Goal: Information Seeking & Learning: Learn about a topic

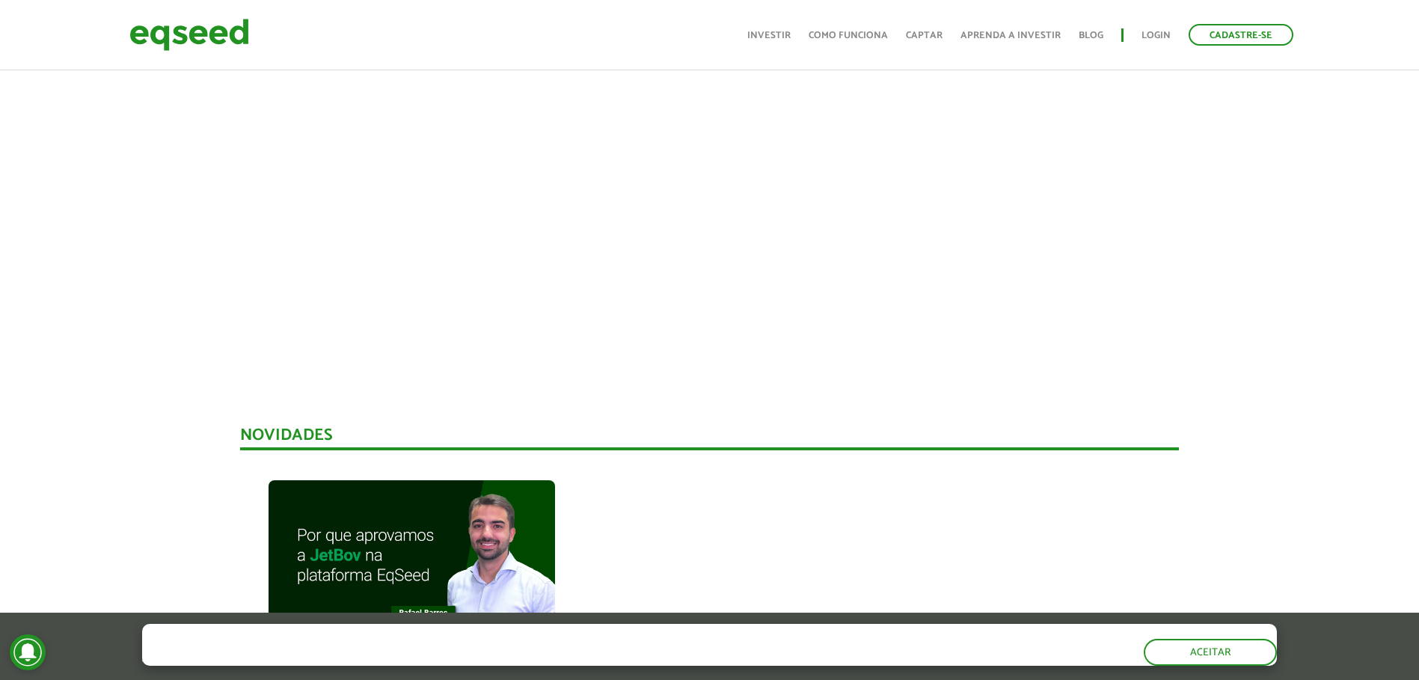
scroll to position [657, 0]
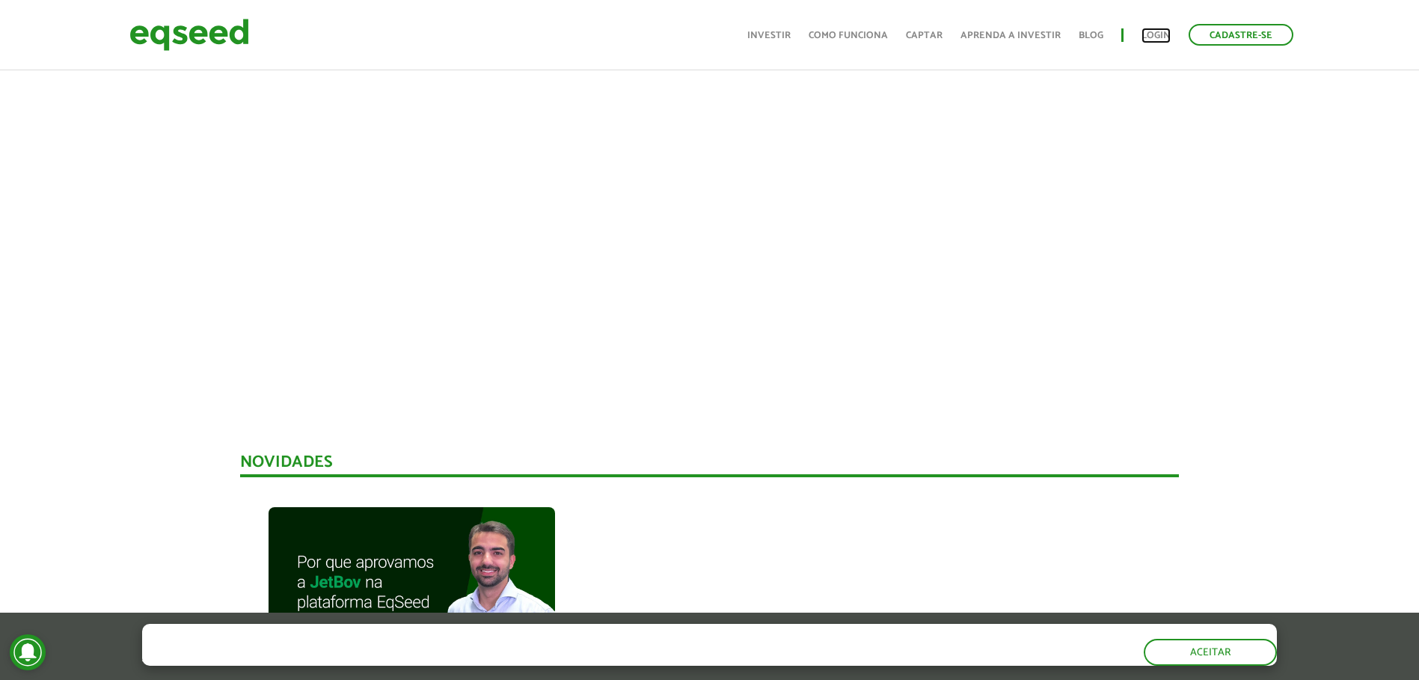
click at [1156, 39] on link "Login" at bounding box center [1155, 36] width 29 height 10
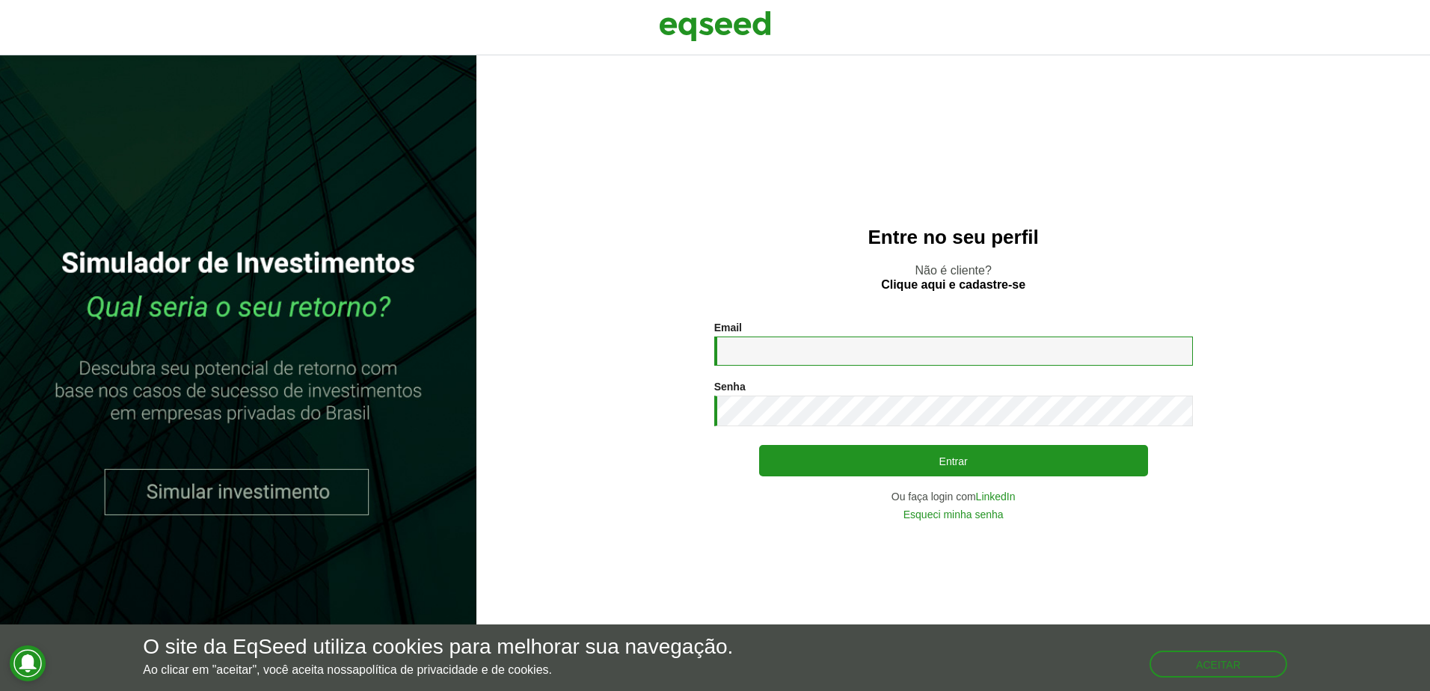
click at [816, 343] on input "Email *" at bounding box center [953, 351] width 479 height 29
type input "**********"
click at [759, 445] on button "Entrar" at bounding box center [953, 460] width 389 height 31
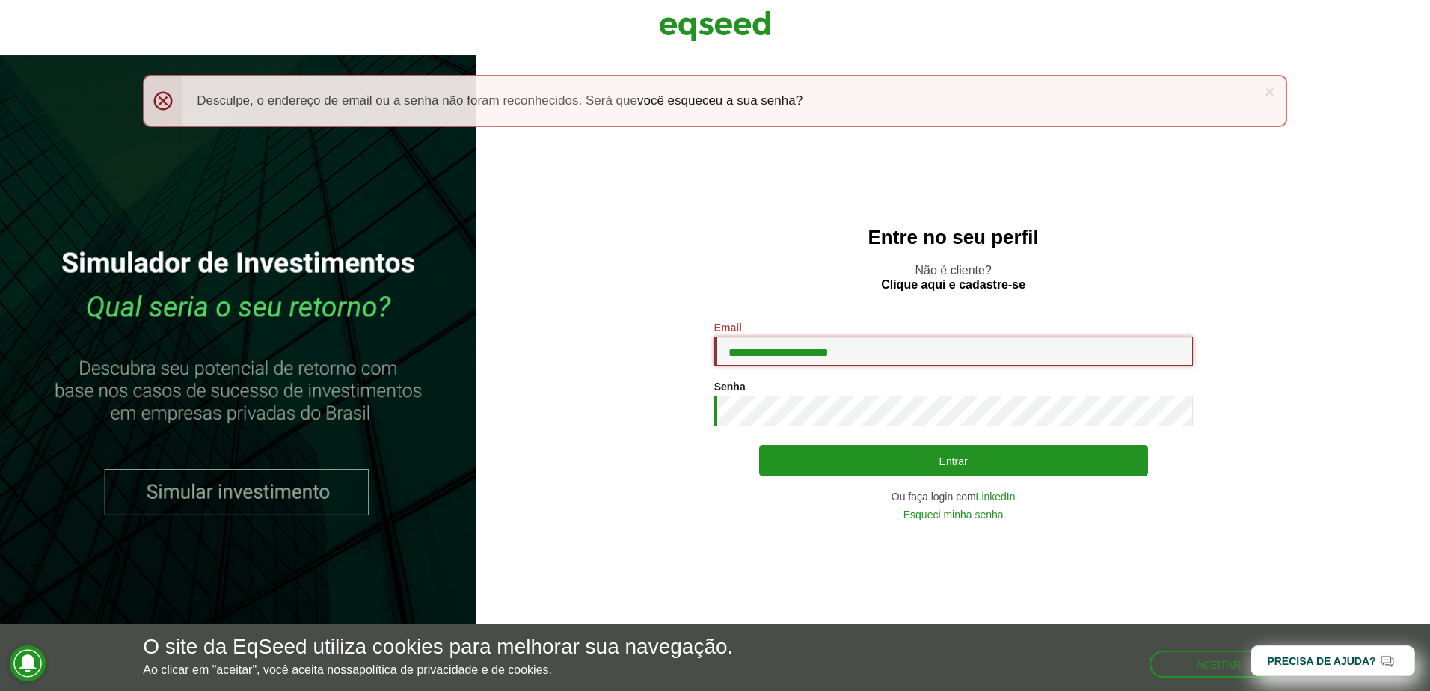
click at [921, 339] on input "**********" at bounding box center [953, 351] width 479 height 29
click at [912, 344] on input "**********" at bounding box center [953, 351] width 479 height 29
click at [1097, 428] on div "**********" at bounding box center [953, 421] width 479 height 198
click at [759, 445] on button "Entrar" at bounding box center [953, 460] width 389 height 31
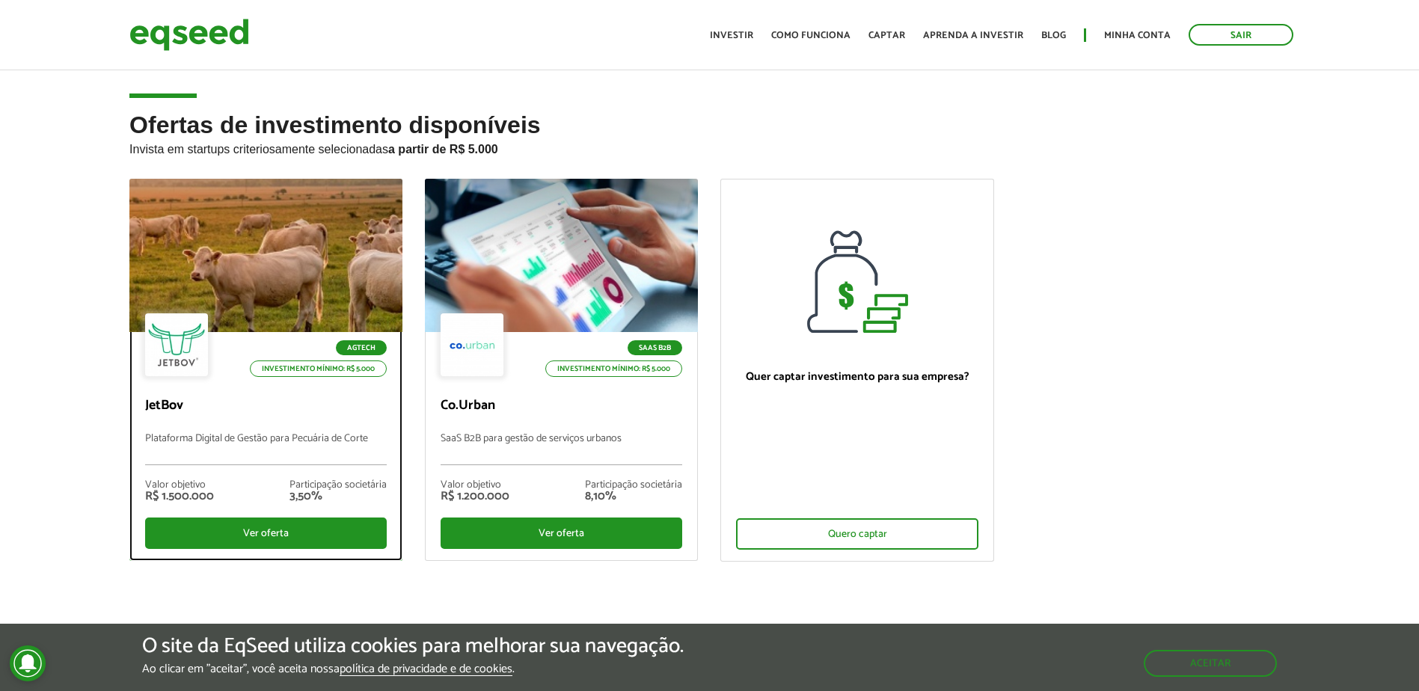
click at [242, 425] on div "Agtech Investimento mínimo: R$ 5.000 JetBov Plataforma Digital de Gestão para P…" at bounding box center [265, 446] width 271 height 228
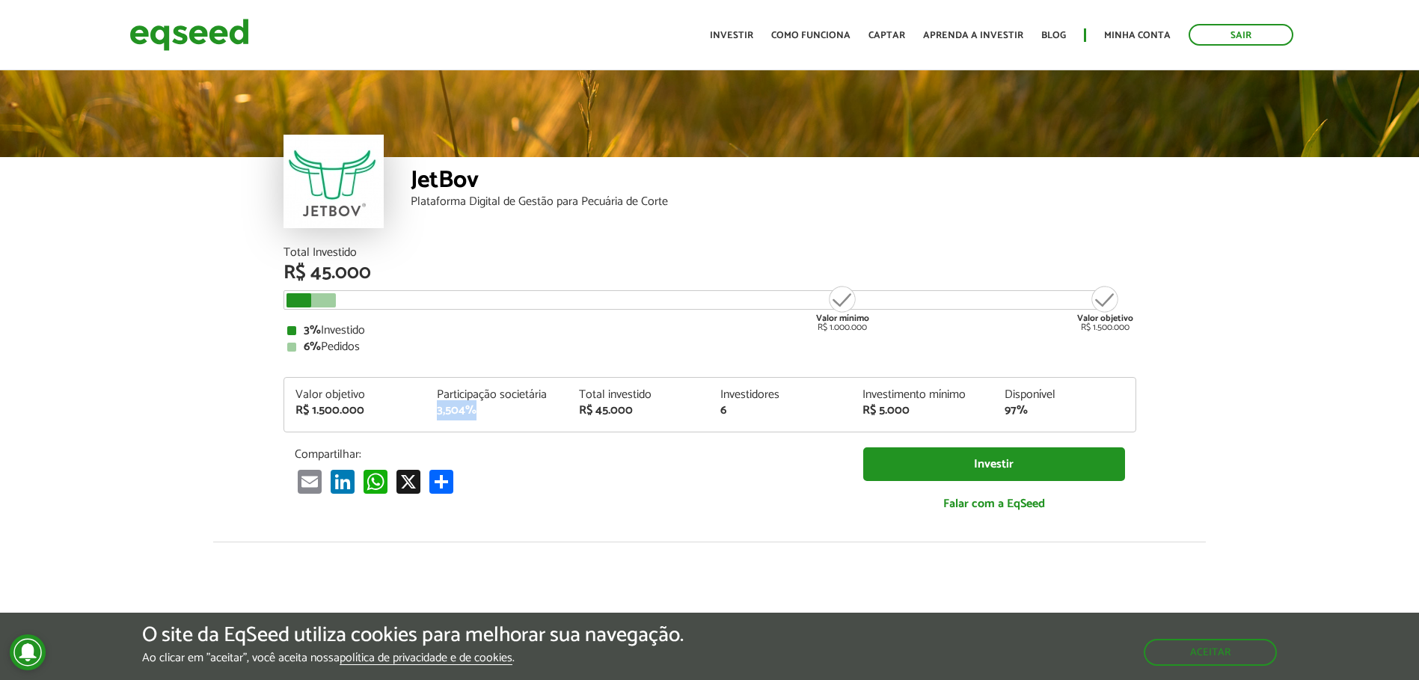
drag, startPoint x: 426, startPoint y: 404, endPoint x: 498, endPoint y: 420, distance: 73.5
click at [498, 420] on div "Valor objetivo R$ 1.500.000 Participação societária 3,504% Total investido R$ 4…" at bounding box center [709, 410] width 851 height 43
click at [495, 425] on div "Valor objetivo R$ 1.500.000 Participação societária 3,504% Total investido R$ 4…" at bounding box center [709, 410] width 851 height 43
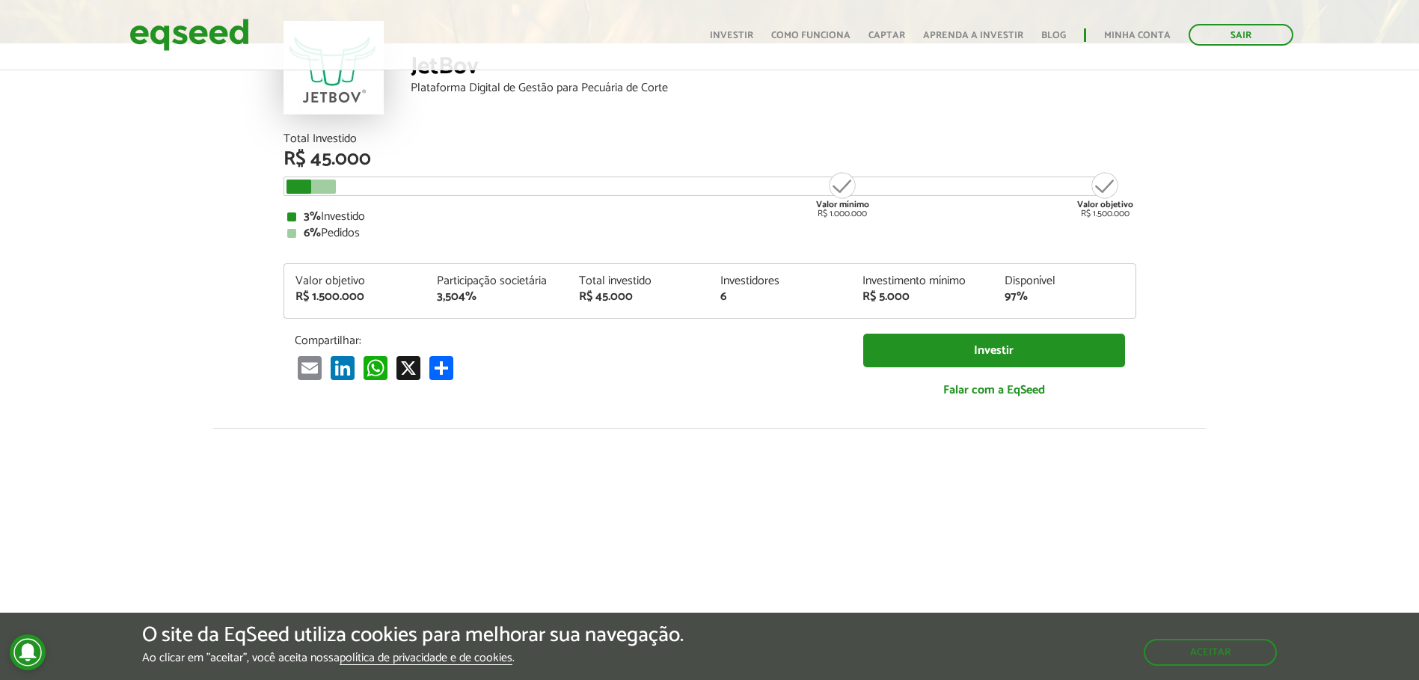
scroll to position [150, 0]
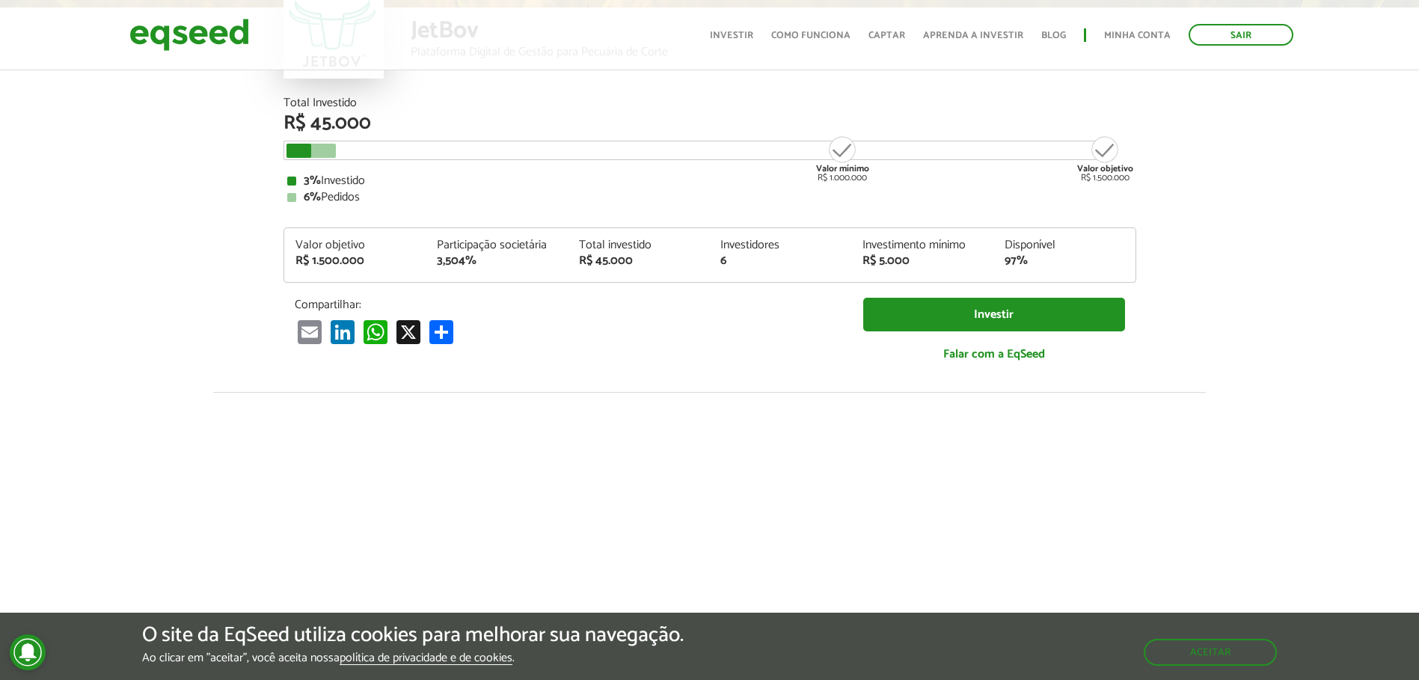
drag, startPoint x: 1104, startPoint y: 183, endPoint x: 1136, endPoint y: 179, distance: 32.5
click at [1136, 179] on div "Total Investido R$ 45.000 Valor mínimo R$ 1.000.000 Valor objetivo R$ 1.500.000…" at bounding box center [709, 244] width 875 height 295
click at [453, 247] on div "Participação societária" at bounding box center [497, 245] width 120 height 12
drag, startPoint x: 488, startPoint y: 268, endPoint x: 435, endPoint y: 274, distance: 53.4
click at [435, 274] on div "Valor objetivo R$ 1.500.000 Participação societária 3,504% Total investido R$ 4…" at bounding box center [709, 260] width 851 height 43
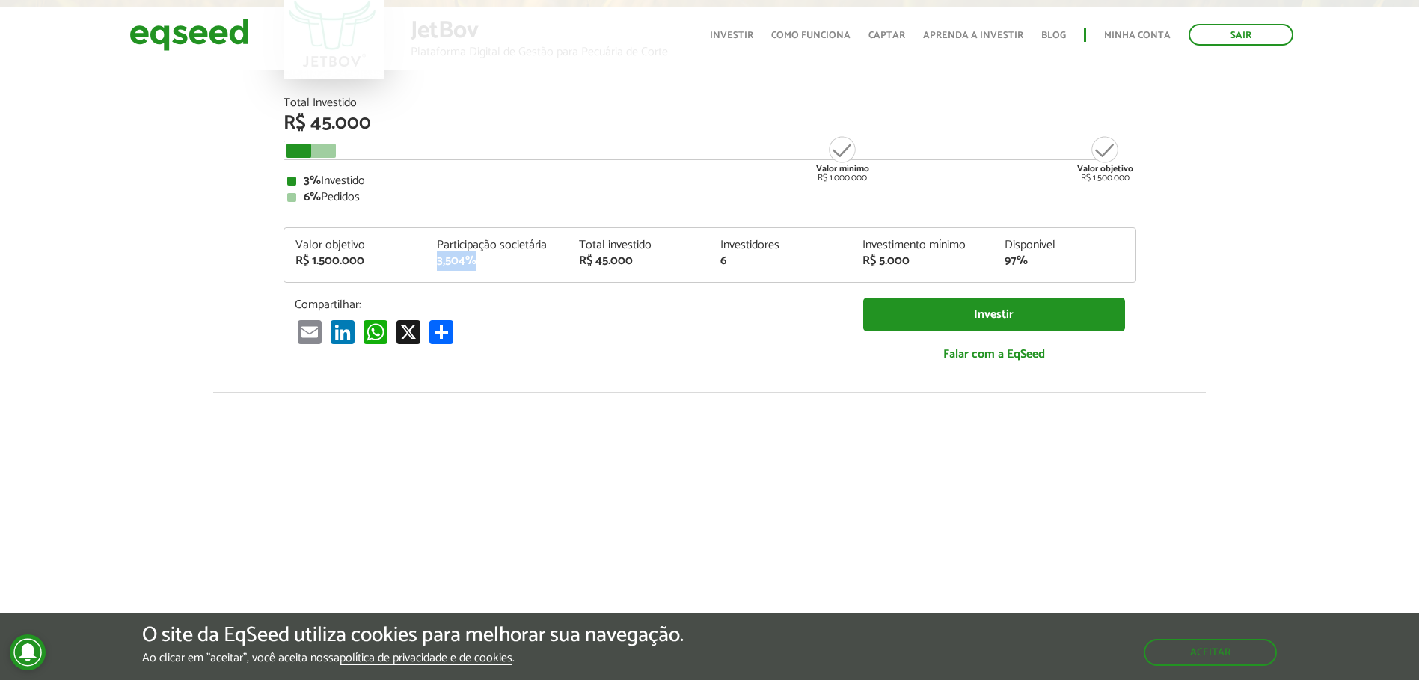
scroll to position [0, 0]
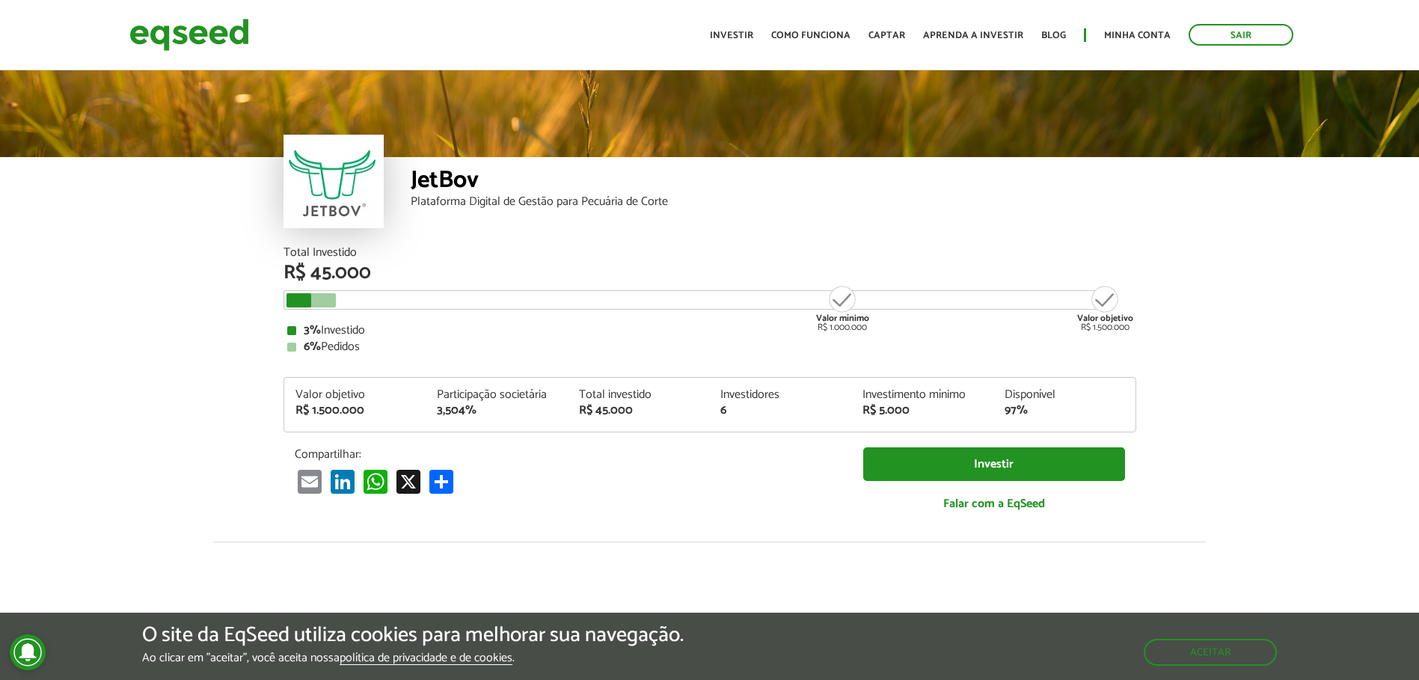
click at [446, 339] on div "3% Investido 6% Pedidos" at bounding box center [709, 339] width 845 height 28
drag, startPoint x: 491, startPoint y: 413, endPoint x: 443, endPoint y: 404, distance: 48.0
click at [443, 405] on div "3,504%" at bounding box center [497, 411] width 120 height 12
drag, startPoint x: 912, startPoint y: 403, endPoint x: 953, endPoint y: 408, distance: 41.4
click at [953, 408] on div "Investimento mínimo R$ 5.000" at bounding box center [922, 403] width 142 height 28
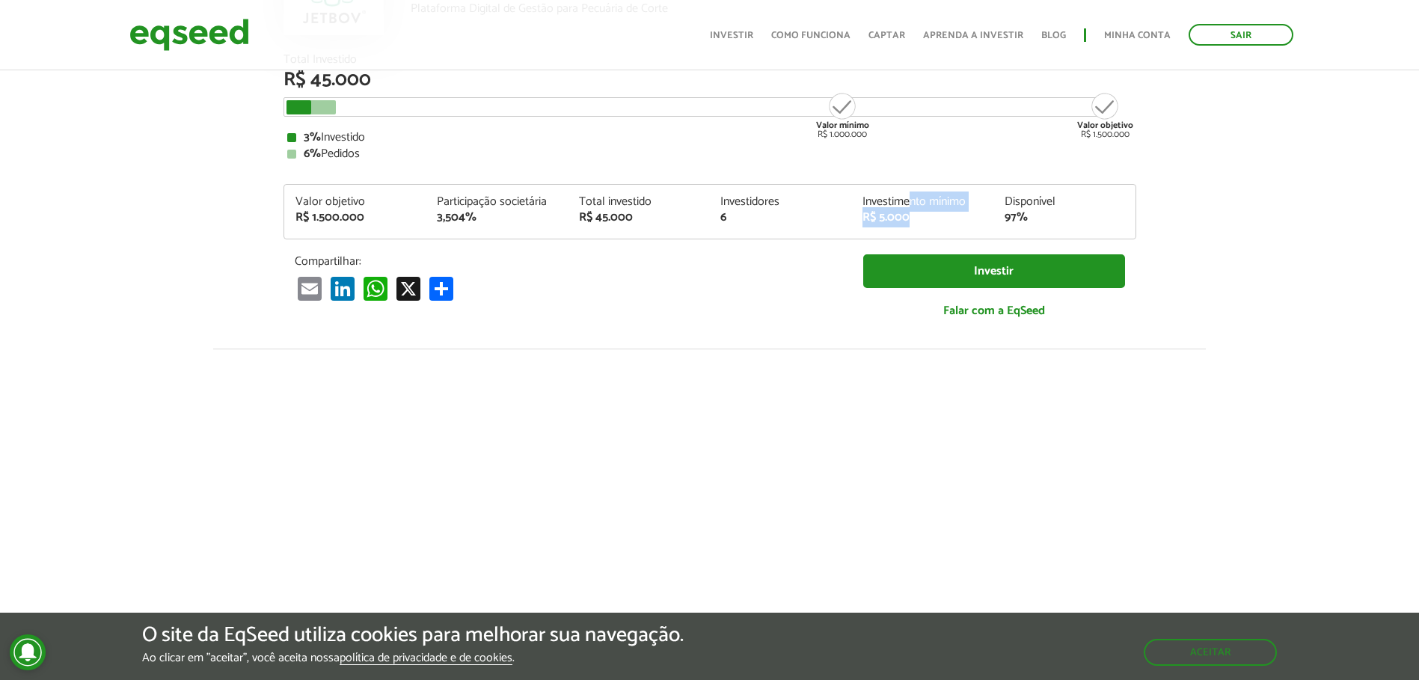
scroll to position [299, 0]
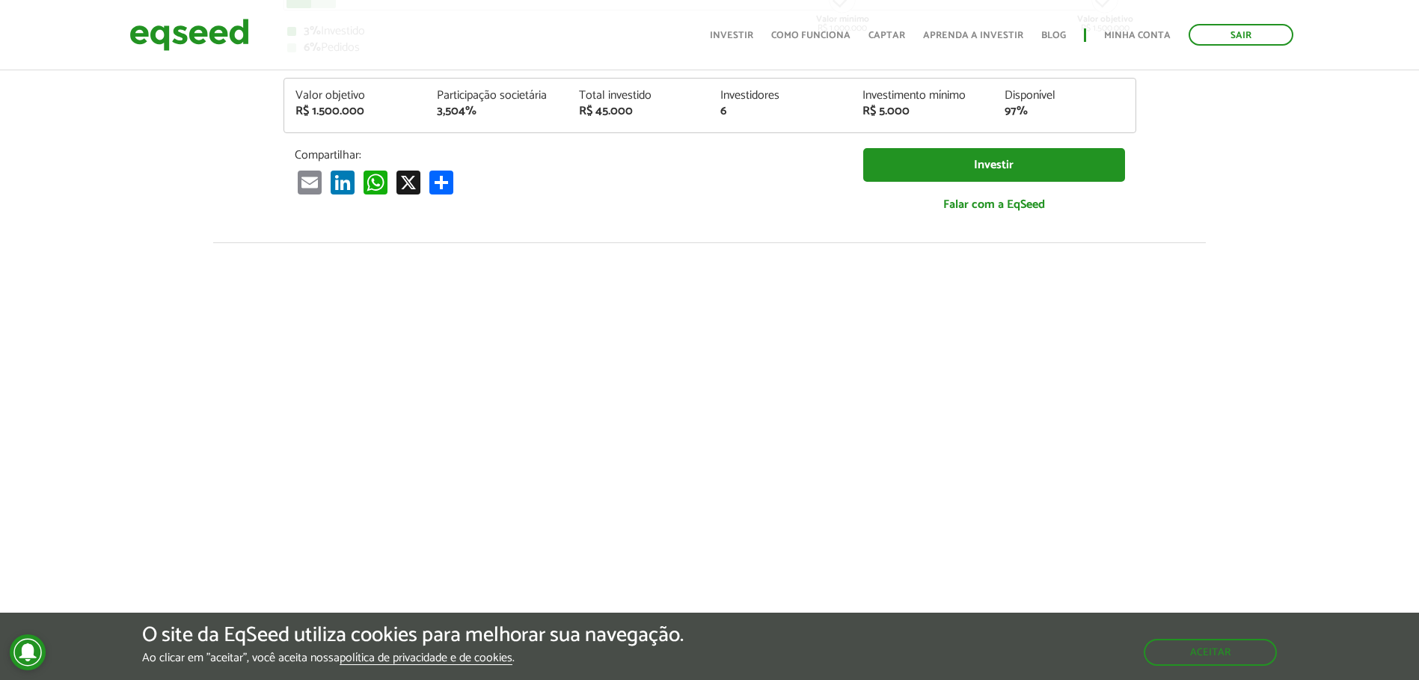
drag, startPoint x: 1280, startPoint y: 219, endPoint x: 1259, endPoint y: 227, distance: 22.5
click at [1273, 223] on article "JetBov Plataforma Digital de Gestão para Pecuária de Corte Total Investido R$ 4…" at bounding box center [709, 260] width 1419 height 984
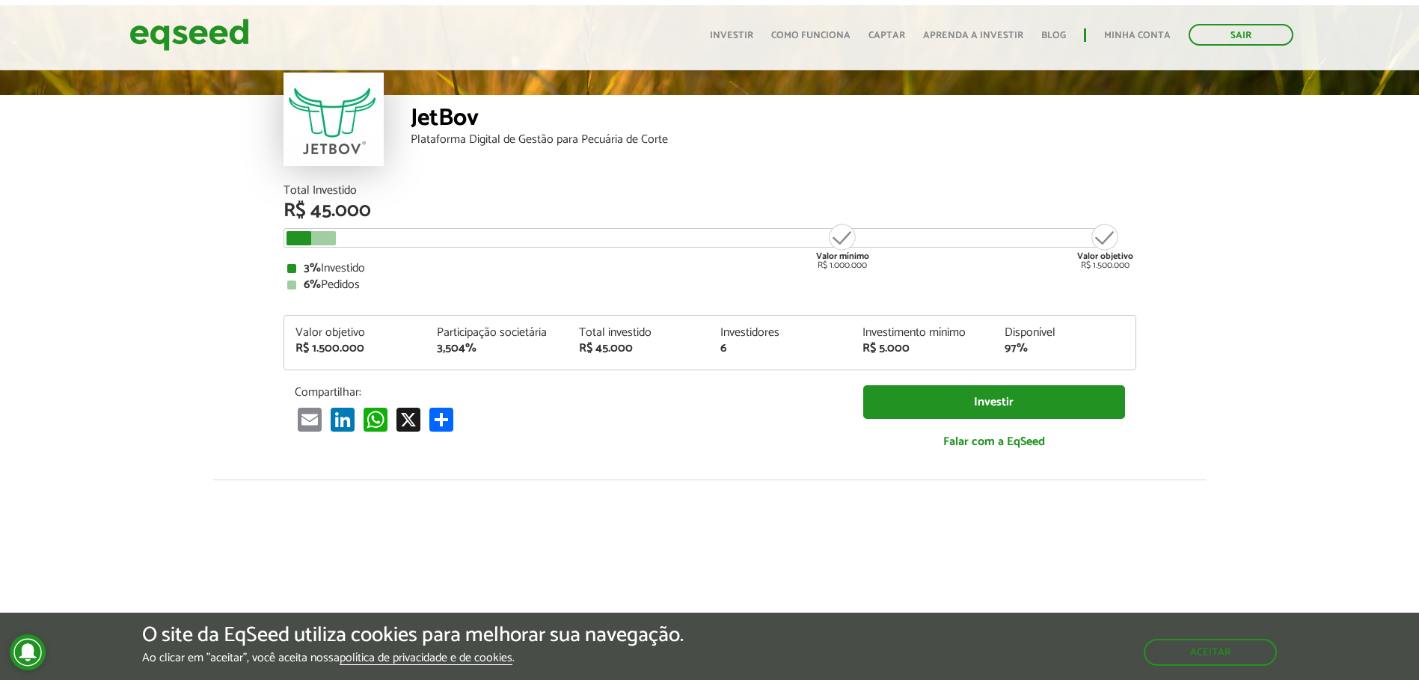
scroll to position [0, 0]
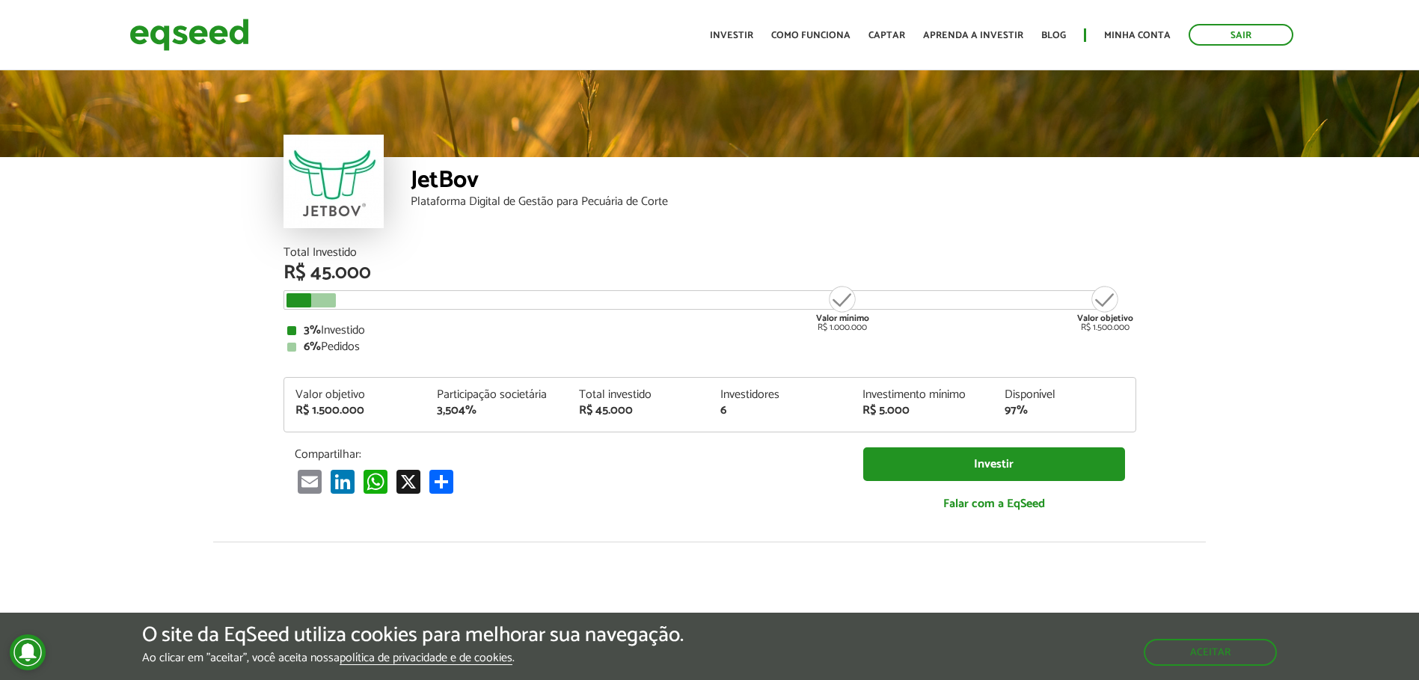
drag, startPoint x: 1115, startPoint y: 331, endPoint x: 1145, endPoint y: 333, distance: 30.0
click at [1145, 333] on div "Total Investido R$ 45.000 Valor mínimo R$ 1.000.000 Valor objetivo R$ 1.500.000…" at bounding box center [709, 394] width 875 height 295
